Goal: Task Accomplishment & Management: Manage account settings

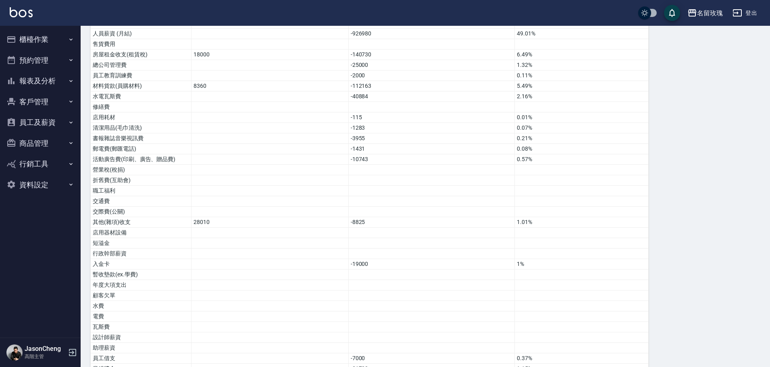
scroll to position [266, 0]
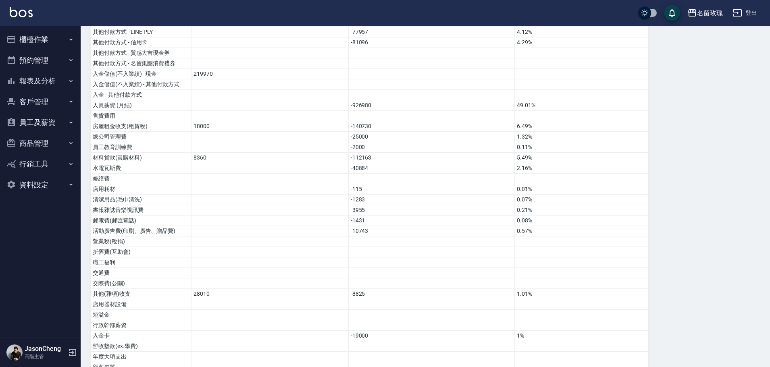
click at [40, 40] on button "櫃檯作業" at bounding box center [40, 39] width 74 height 21
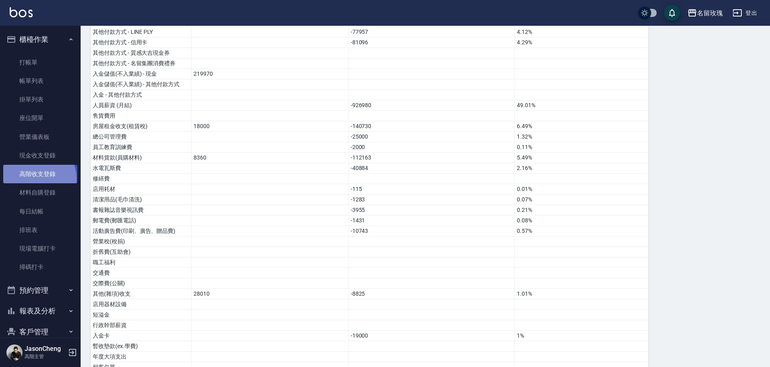
click at [35, 179] on link "高階收支登錄" at bounding box center [40, 174] width 74 height 19
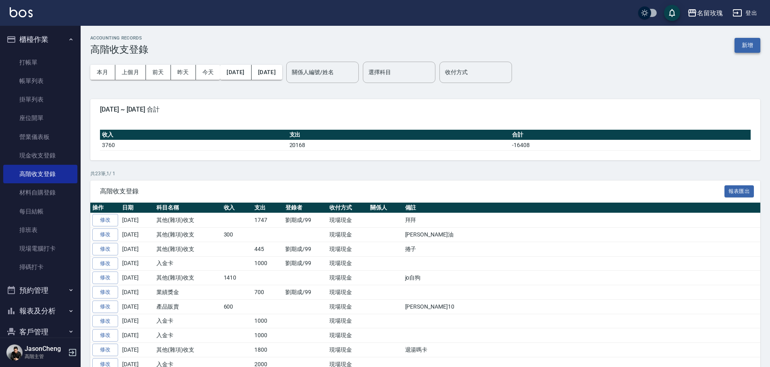
click at [359, 45] on button "新增" at bounding box center [748, 45] width 26 height 15
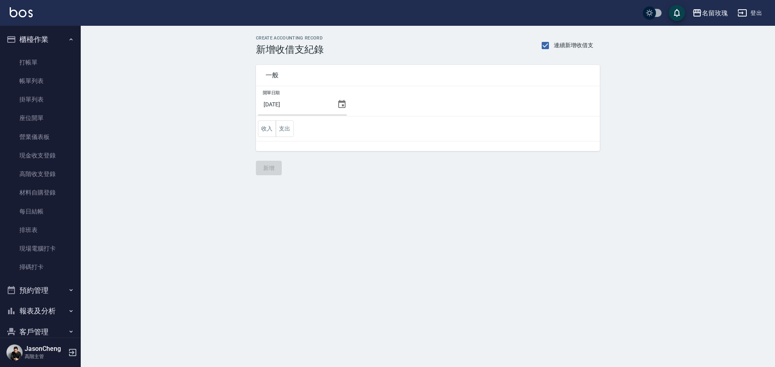
click at [338, 102] on icon at bounding box center [341, 104] width 7 height 8
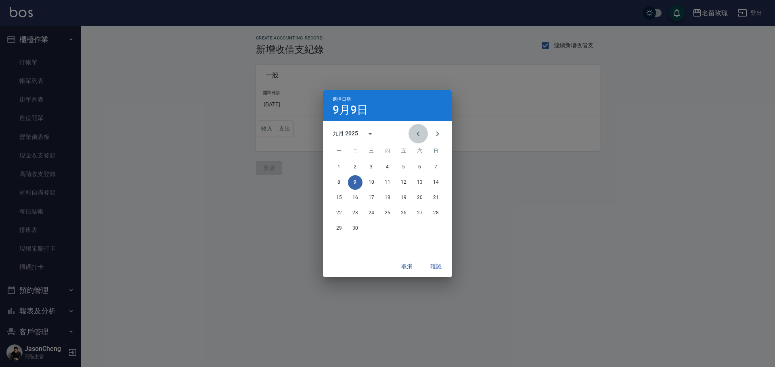
click at [359, 133] on button "Previous month" at bounding box center [417, 133] width 19 height 19
click at [359, 228] on button "31" at bounding box center [435, 228] width 15 height 15
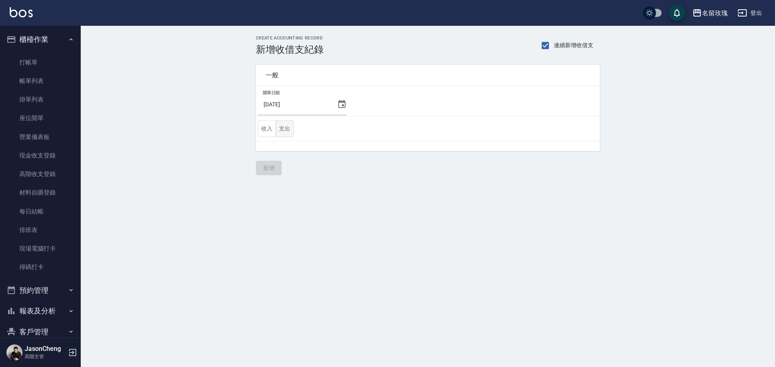
click at [281, 129] on button "支出" at bounding box center [285, 129] width 18 height 17
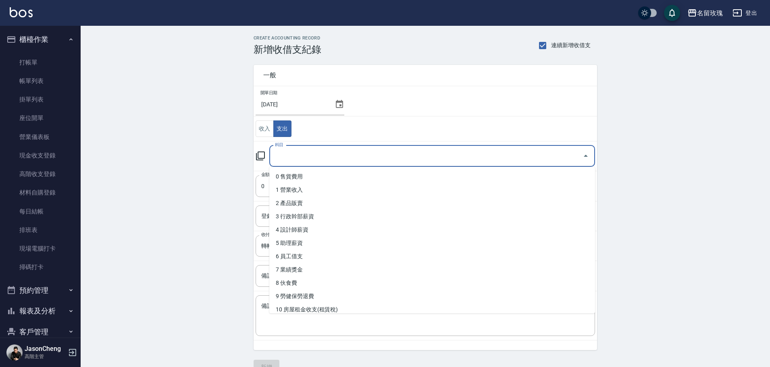
click at [290, 159] on input "科目" at bounding box center [426, 156] width 307 height 14
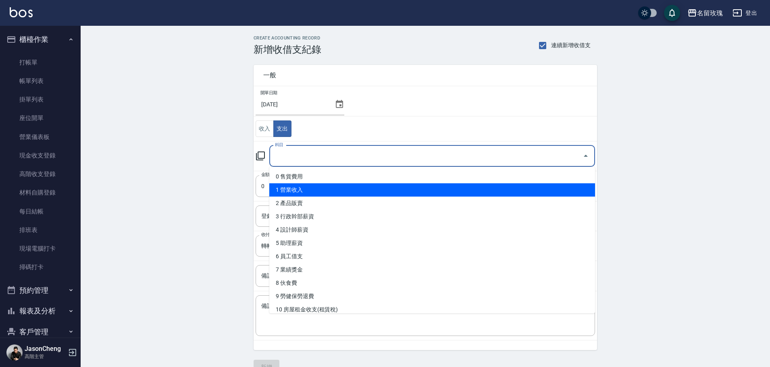
click at [186, 111] on div "CREATE ACCOUNTING RECORD 新增收借支紀錄 連續新增收借支 一般 開單日期 2025/08/31 收入 支出 科目 科目 金額 0 金額…" at bounding box center [426, 205] width 690 height 359
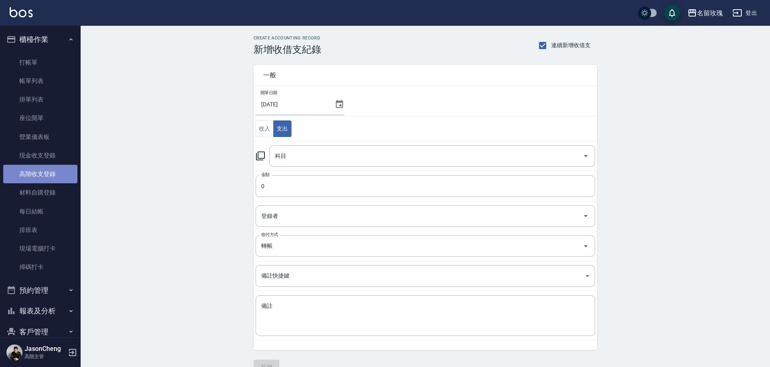
click at [40, 172] on link "高階收支登錄" at bounding box center [40, 174] width 74 height 19
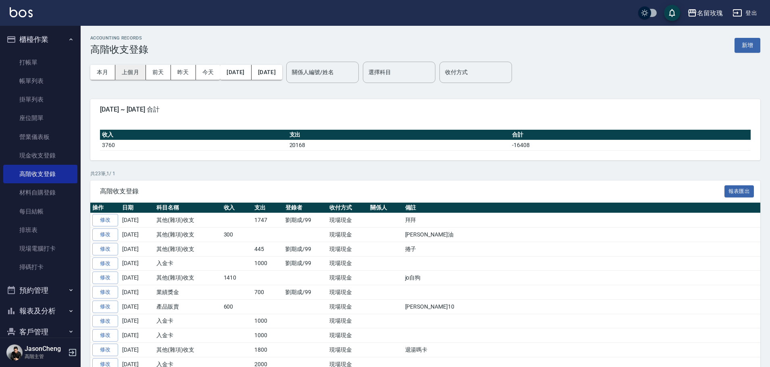
click at [128, 73] on button "上個月" at bounding box center [130, 72] width 31 height 15
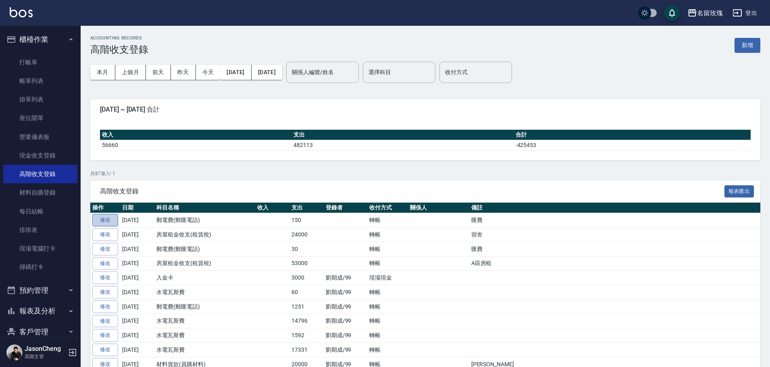
click at [109, 219] on link "修改" at bounding box center [105, 220] width 26 height 13
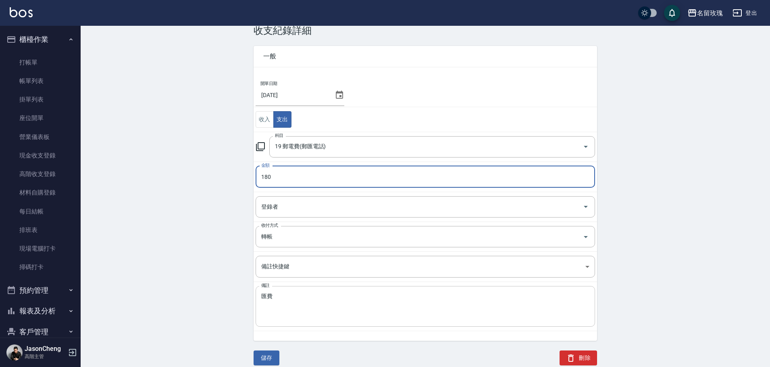
scroll to position [27, 0]
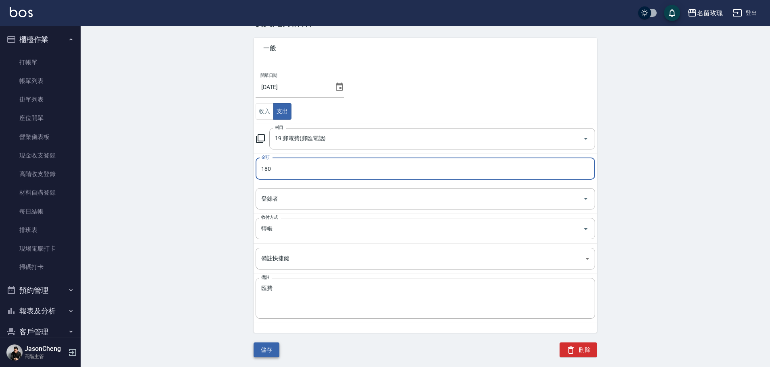
type input "180"
click at [263, 322] on button "儲存" at bounding box center [267, 350] width 26 height 15
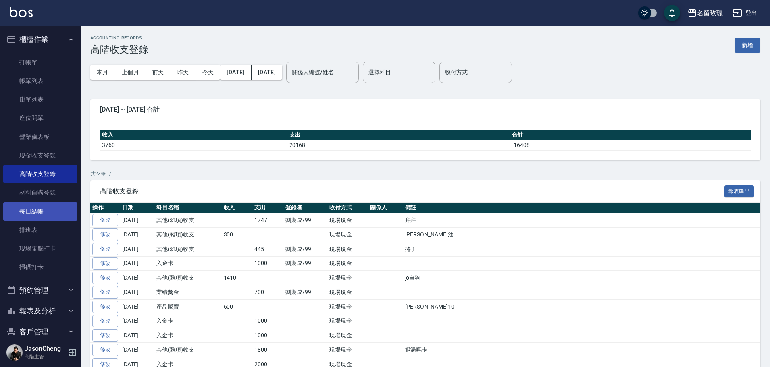
click at [35, 217] on link "每日結帳" at bounding box center [40, 212] width 74 height 19
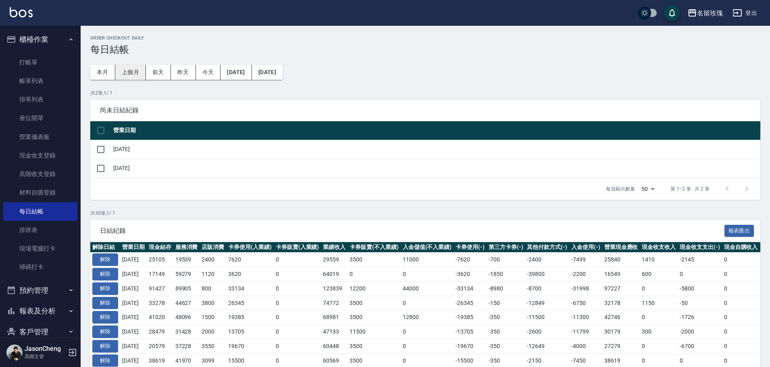
click at [131, 72] on button "上個月" at bounding box center [130, 72] width 31 height 15
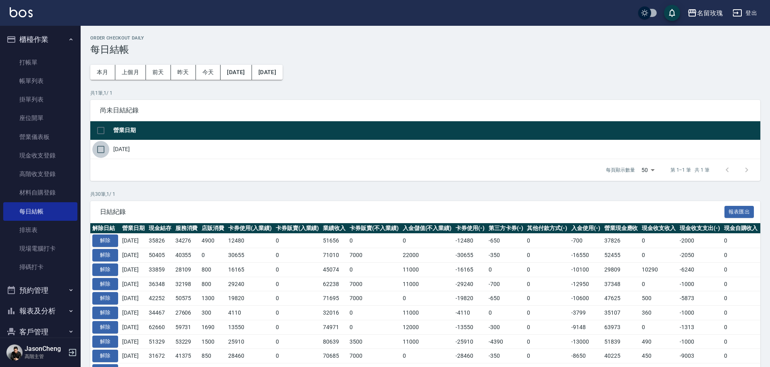
click at [103, 145] on input "checkbox" at bounding box center [100, 149] width 17 height 17
checkbox input "true"
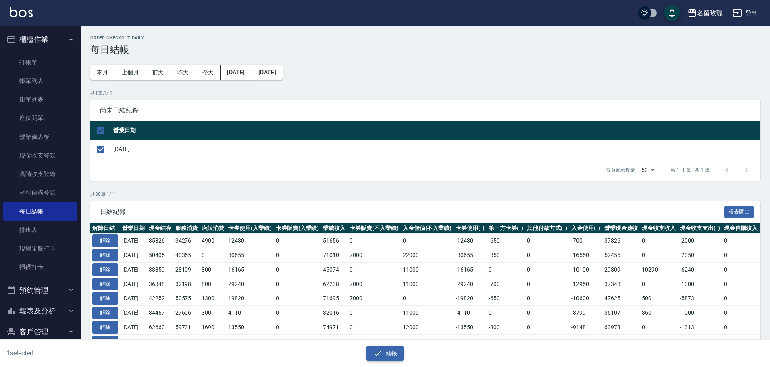
click at [359, 322] on button "結帳" at bounding box center [386, 354] width 38 height 15
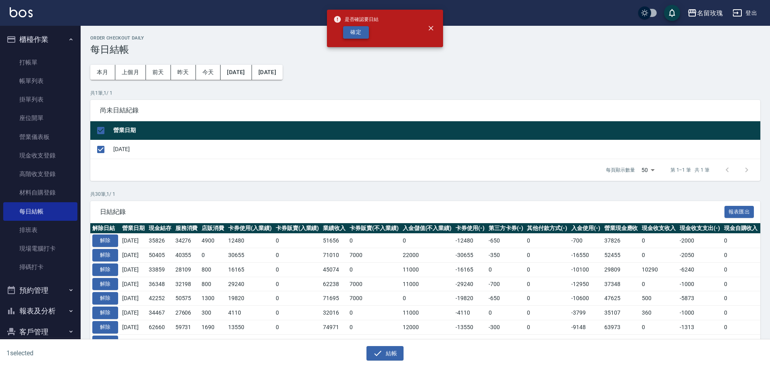
click at [359, 34] on button "確定" at bounding box center [356, 32] width 26 height 13
checkbox input "false"
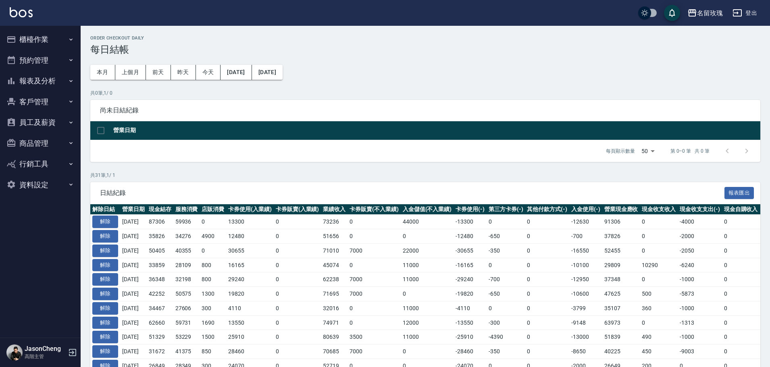
click at [48, 84] on button "報表及分析" at bounding box center [40, 81] width 74 height 21
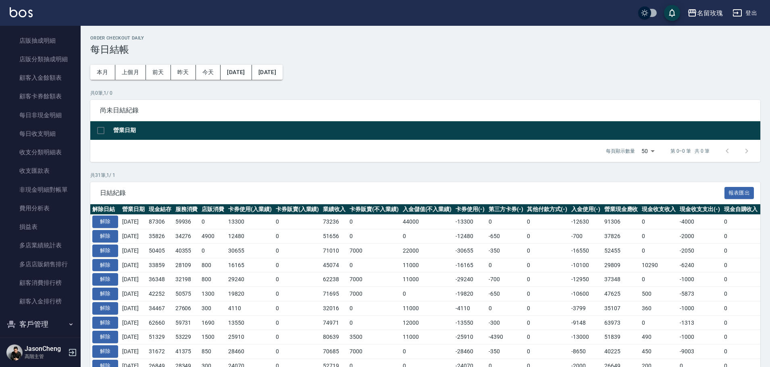
scroll to position [605, 0]
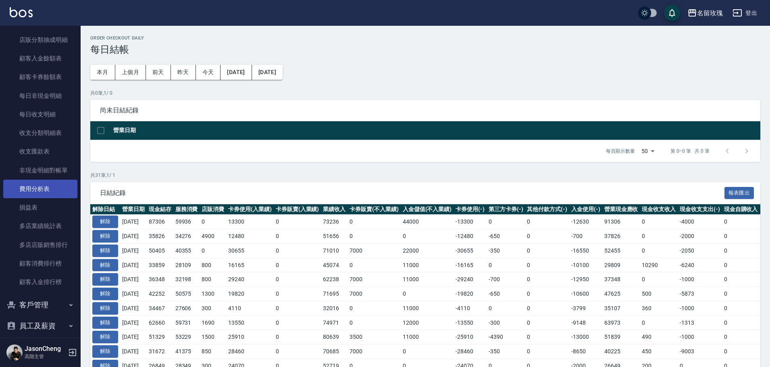
click at [52, 189] on link "費用分析表" at bounding box center [40, 189] width 74 height 19
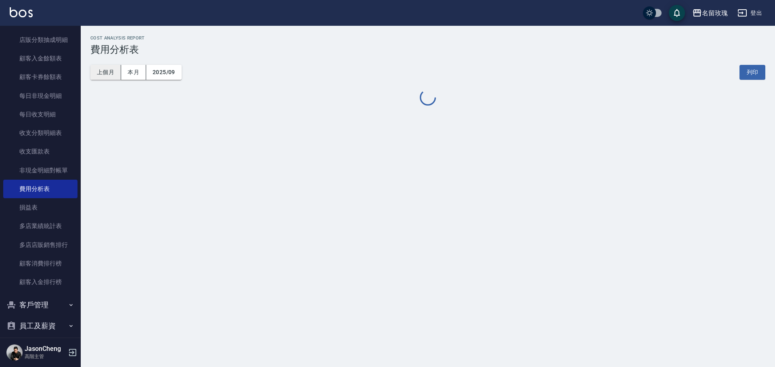
click at [104, 74] on button "上個月" at bounding box center [105, 72] width 31 height 15
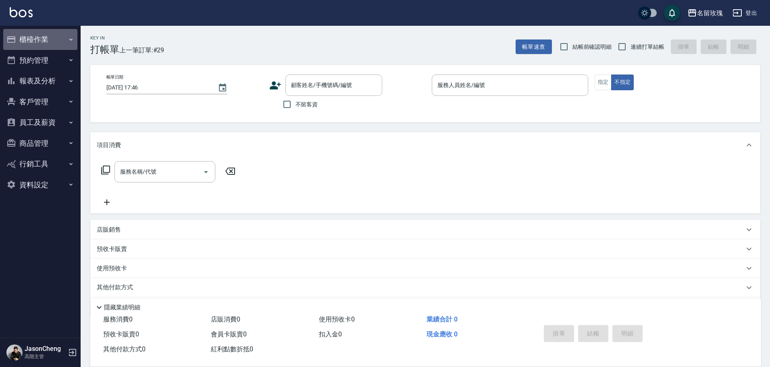
click at [28, 31] on button "櫃檯作業" at bounding box center [40, 39] width 74 height 21
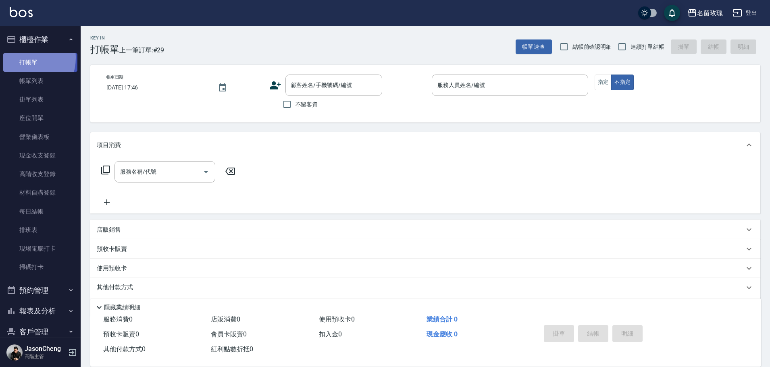
click at [22, 58] on link "打帳單" at bounding box center [40, 62] width 74 height 19
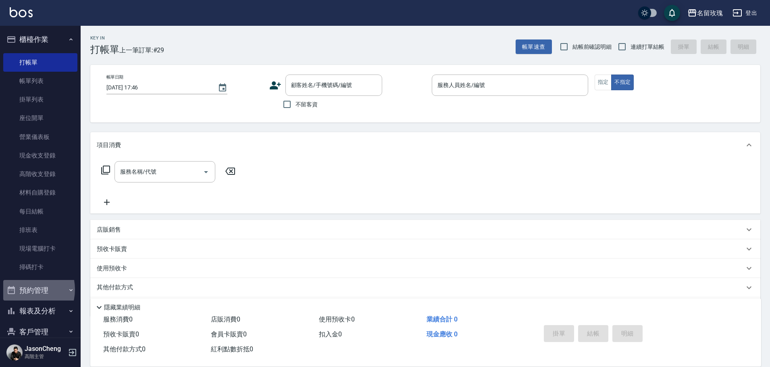
click at [26, 290] on button "預約管理" at bounding box center [40, 290] width 74 height 21
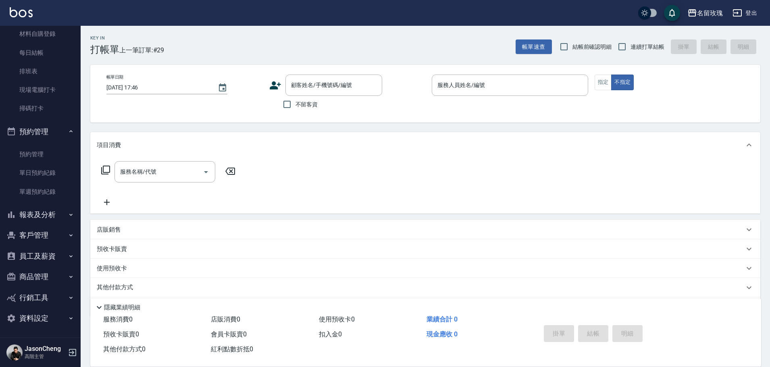
scroll to position [160, 0]
click at [30, 128] on button "預約管理" at bounding box center [40, 131] width 74 height 21
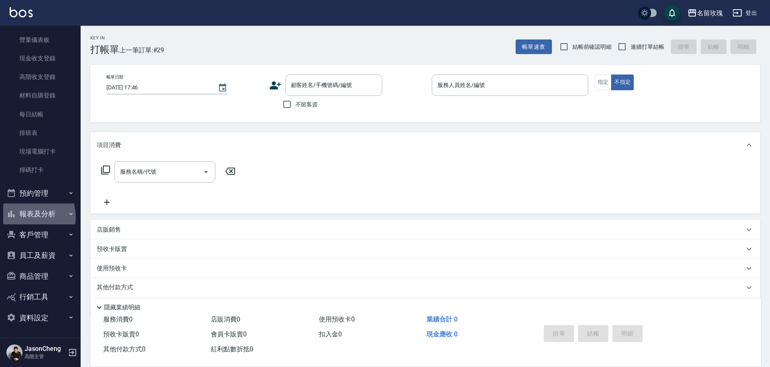
click at [24, 217] on button "報表及分析" at bounding box center [40, 214] width 74 height 21
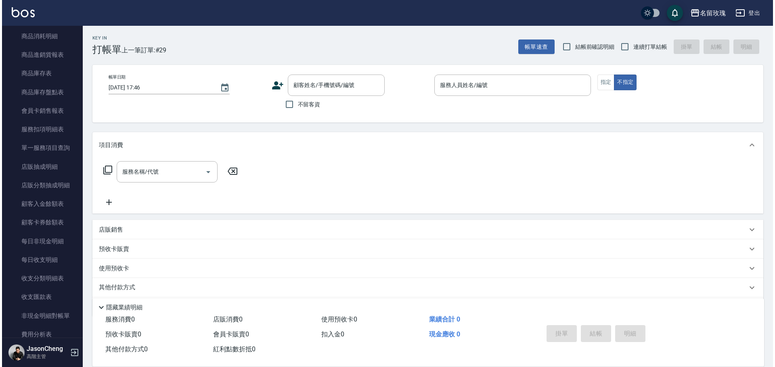
scroll to position [823, 0]
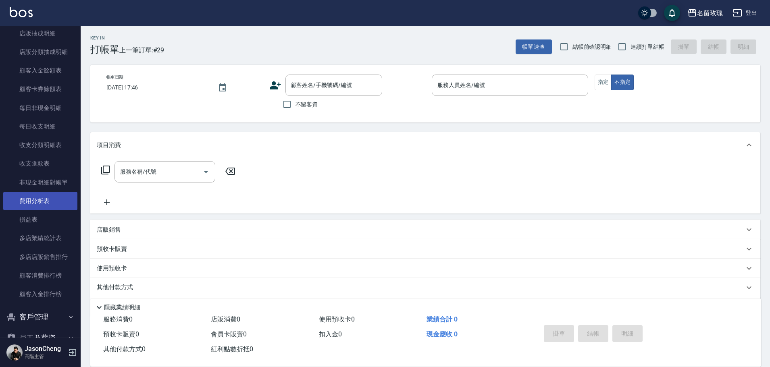
click at [37, 203] on link "費用分析表" at bounding box center [40, 201] width 74 height 19
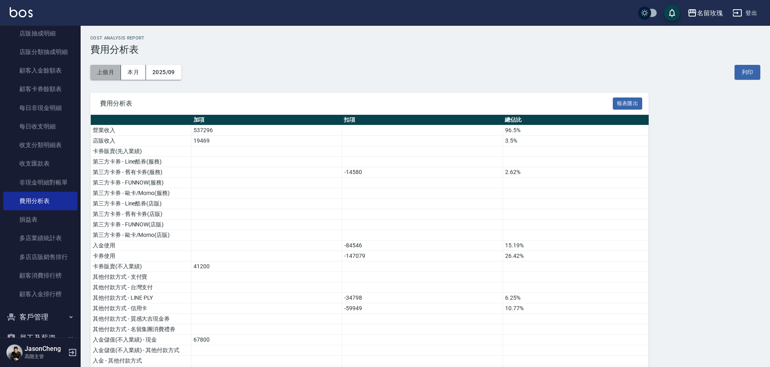
click at [109, 75] on button "上個月" at bounding box center [105, 72] width 31 height 15
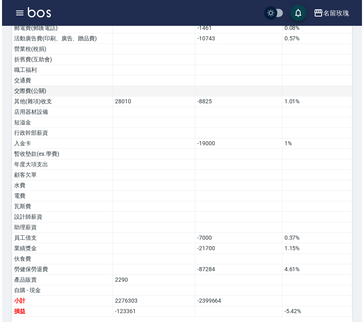
scroll to position [473, 0]
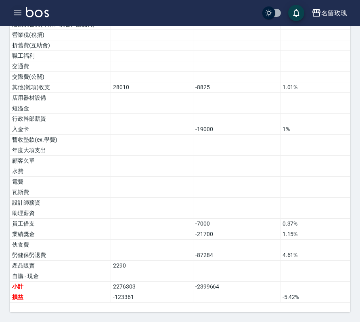
click at [15, 13] on icon "button" at bounding box center [17, 12] width 7 height 5
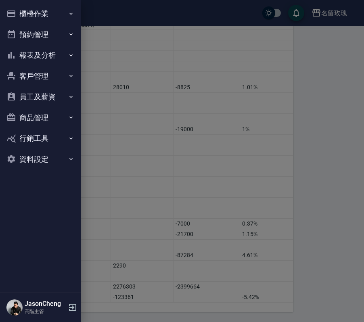
click at [44, 13] on button "櫃檯作業" at bounding box center [40, 13] width 74 height 21
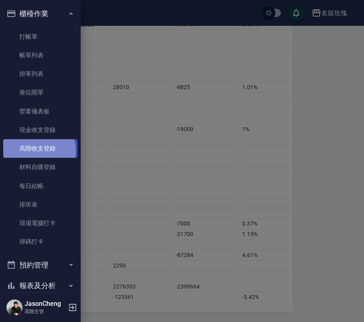
click at [38, 150] on link "高階收支登錄" at bounding box center [40, 148] width 74 height 19
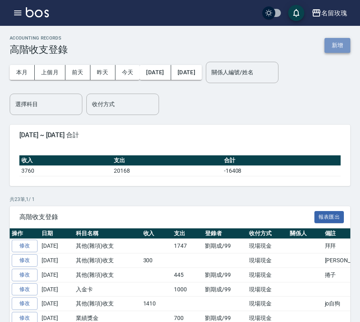
click at [337, 44] on button "新增" at bounding box center [337, 45] width 26 height 15
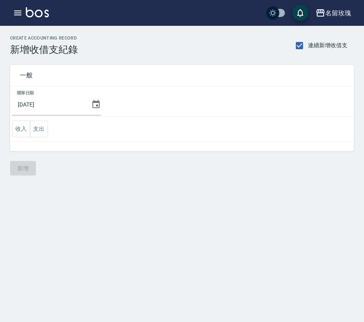
click at [95, 105] on icon at bounding box center [95, 104] width 7 height 8
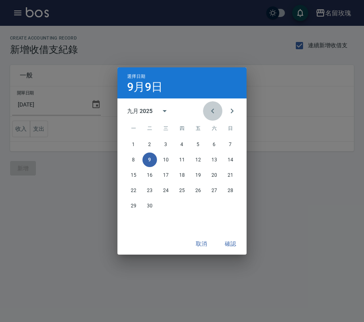
click at [210, 108] on icon "Previous month" at bounding box center [213, 111] width 10 height 10
click at [229, 201] on button "31" at bounding box center [230, 205] width 15 height 15
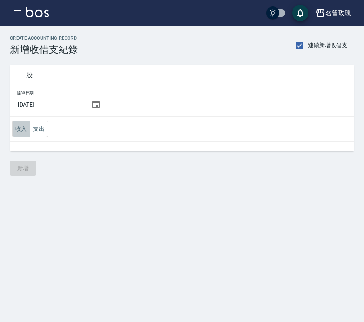
click at [18, 128] on button "收入" at bounding box center [21, 129] width 18 height 17
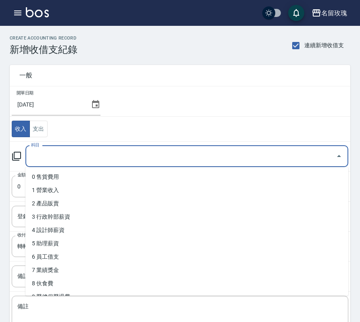
click at [62, 152] on input "科目" at bounding box center [180, 156] width 303 height 14
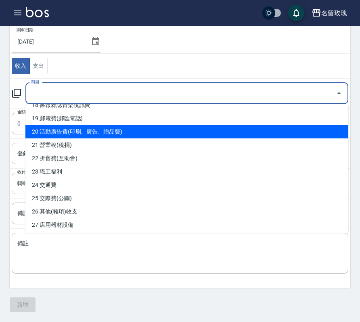
scroll to position [344, 0]
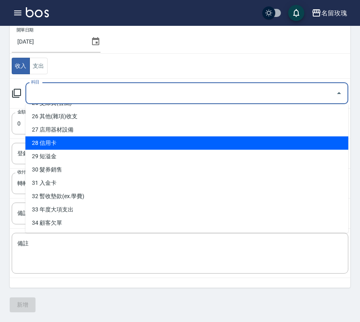
click at [60, 146] on li "28 信用卡" at bounding box center [186, 142] width 323 height 13
type input "28 信用卡"
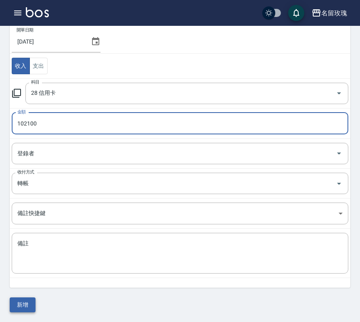
type input "102100"
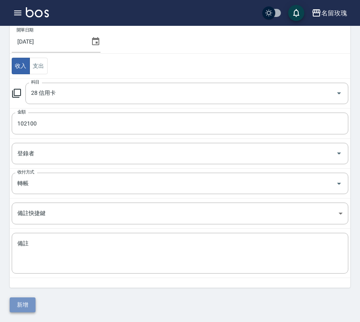
click at [21, 300] on button "新增" at bounding box center [23, 304] width 26 height 15
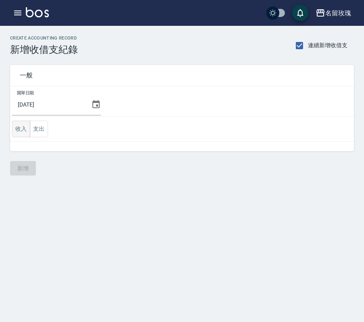
click at [24, 129] on button "收入" at bounding box center [21, 129] width 18 height 17
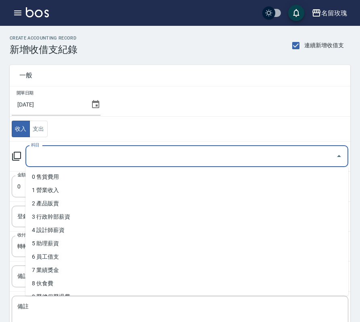
drag, startPoint x: 57, startPoint y: 154, endPoint x: 51, endPoint y: 165, distance: 12.7
click at [57, 154] on input "科目" at bounding box center [180, 156] width 303 height 14
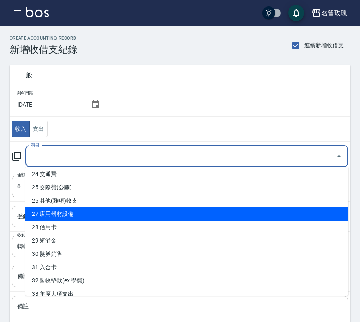
scroll to position [303, 0]
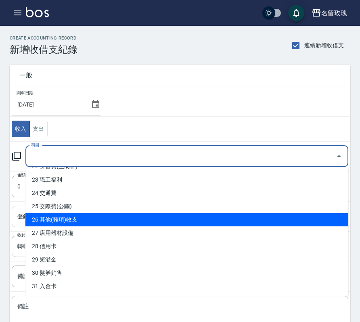
click at [88, 217] on li "26 其他(雜項)收支" at bounding box center [186, 219] width 323 height 13
type input "26 其他(雜項)收支"
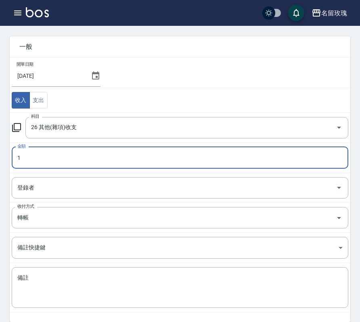
scroll to position [63, 0]
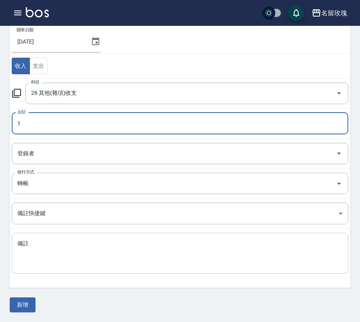
type input "1"
click at [48, 244] on textarea "備註" at bounding box center [179, 253] width 325 height 27
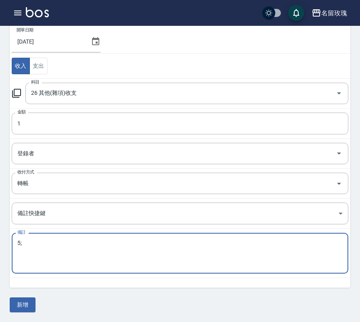
type textarea "5"
type textarea "帳面調整"
click at [26, 303] on button "新增" at bounding box center [23, 304] width 26 height 15
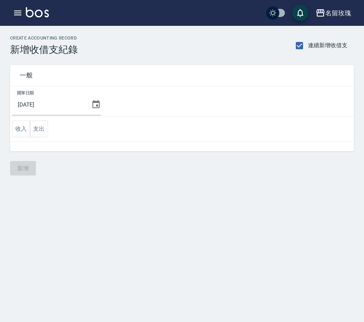
click at [24, 19] on div "名留玫瑰 登出" at bounding box center [182, 13] width 364 height 26
click at [15, 11] on icon "button" at bounding box center [17, 12] width 7 height 5
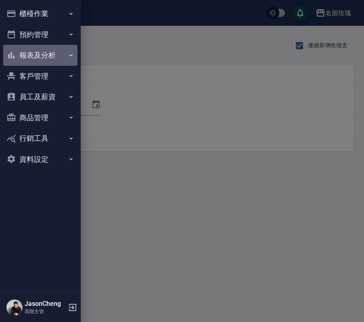
click at [24, 60] on button "報表及分析" at bounding box center [40, 55] width 74 height 21
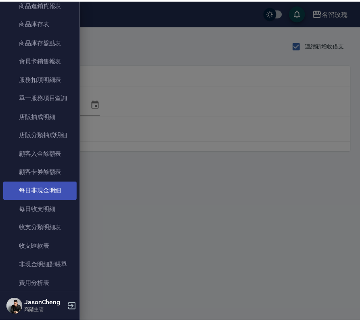
scroll to position [695, 0]
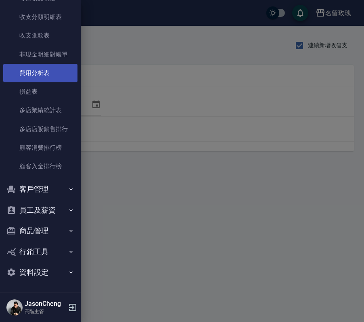
click at [19, 71] on link "費用分析表" at bounding box center [40, 73] width 74 height 19
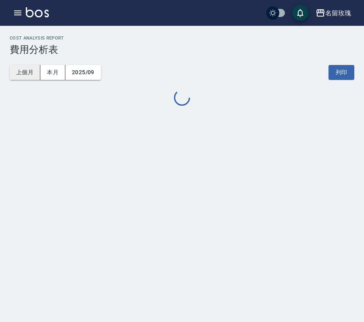
click at [33, 72] on button "上個月" at bounding box center [25, 72] width 31 height 15
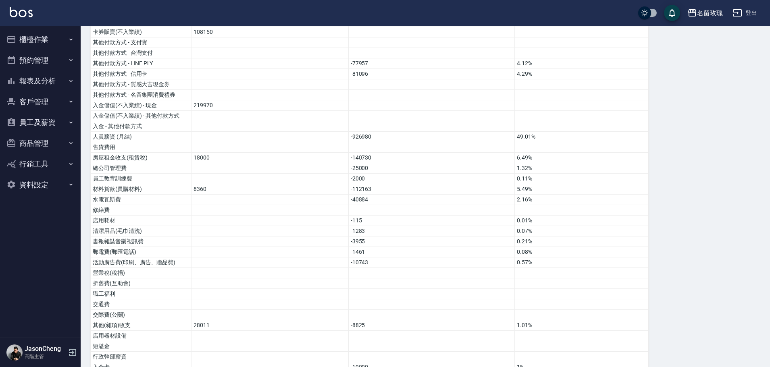
scroll to position [35, 0]
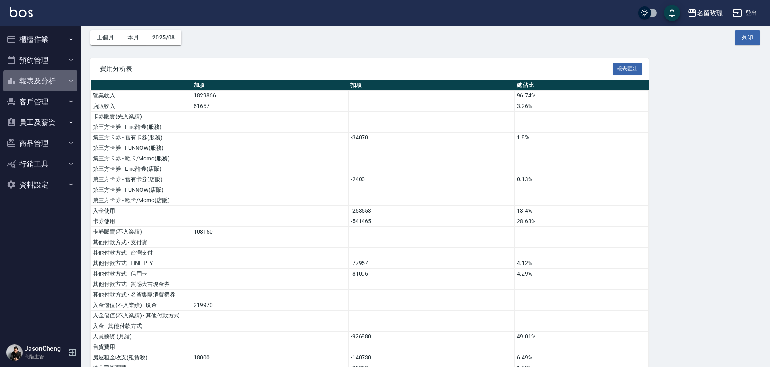
click at [37, 82] on button "報表及分析" at bounding box center [40, 81] width 74 height 21
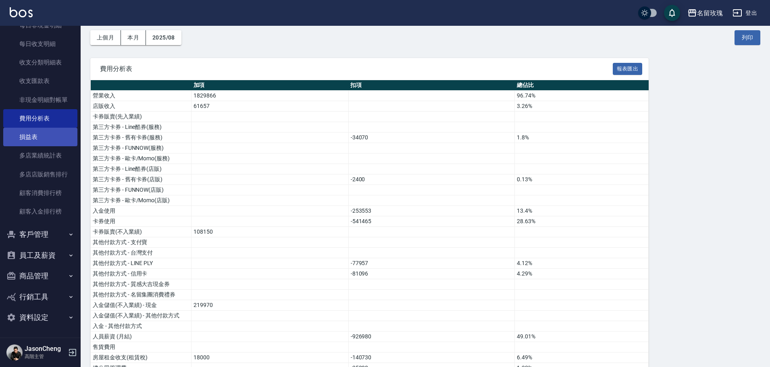
scroll to position [635, 0]
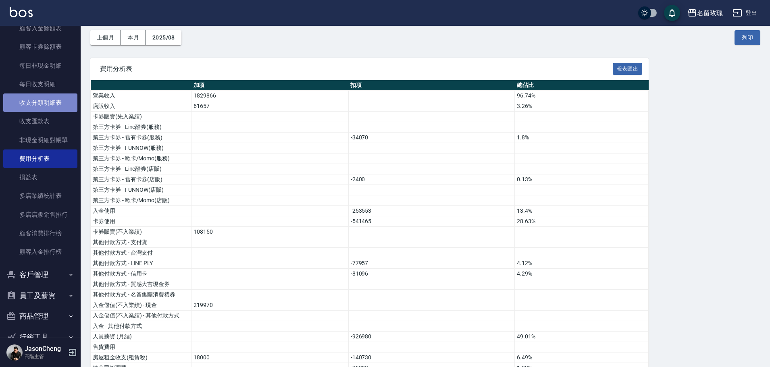
click at [52, 105] on link "收支分類明細表" at bounding box center [40, 103] width 74 height 19
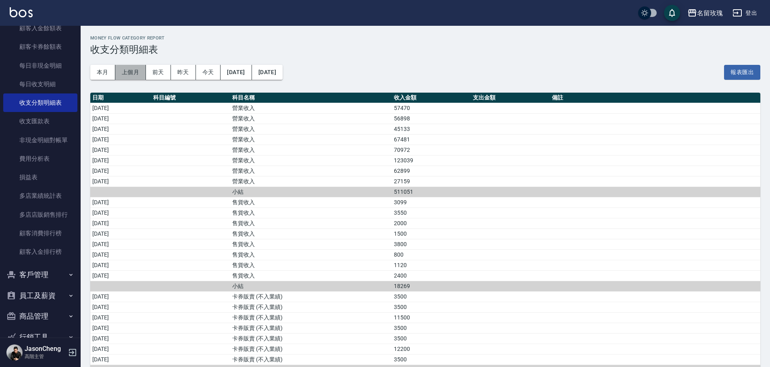
click at [136, 67] on button "上個月" at bounding box center [130, 72] width 31 height 15
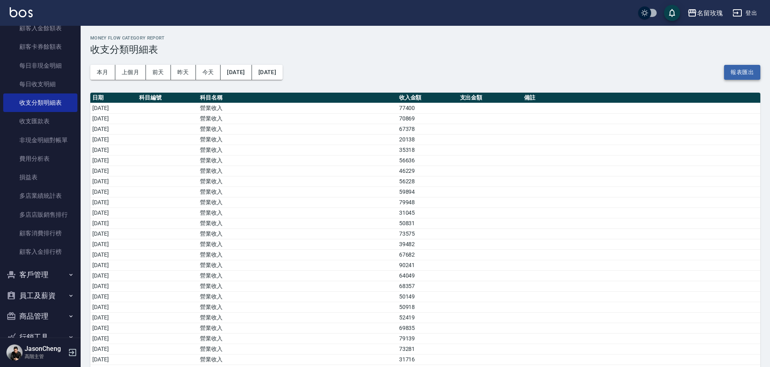
click at [363, 73] on button "報表匯出" at bounding box center [742, 72] width 36 height 15
